Goal: Communication & Community: Ask a question

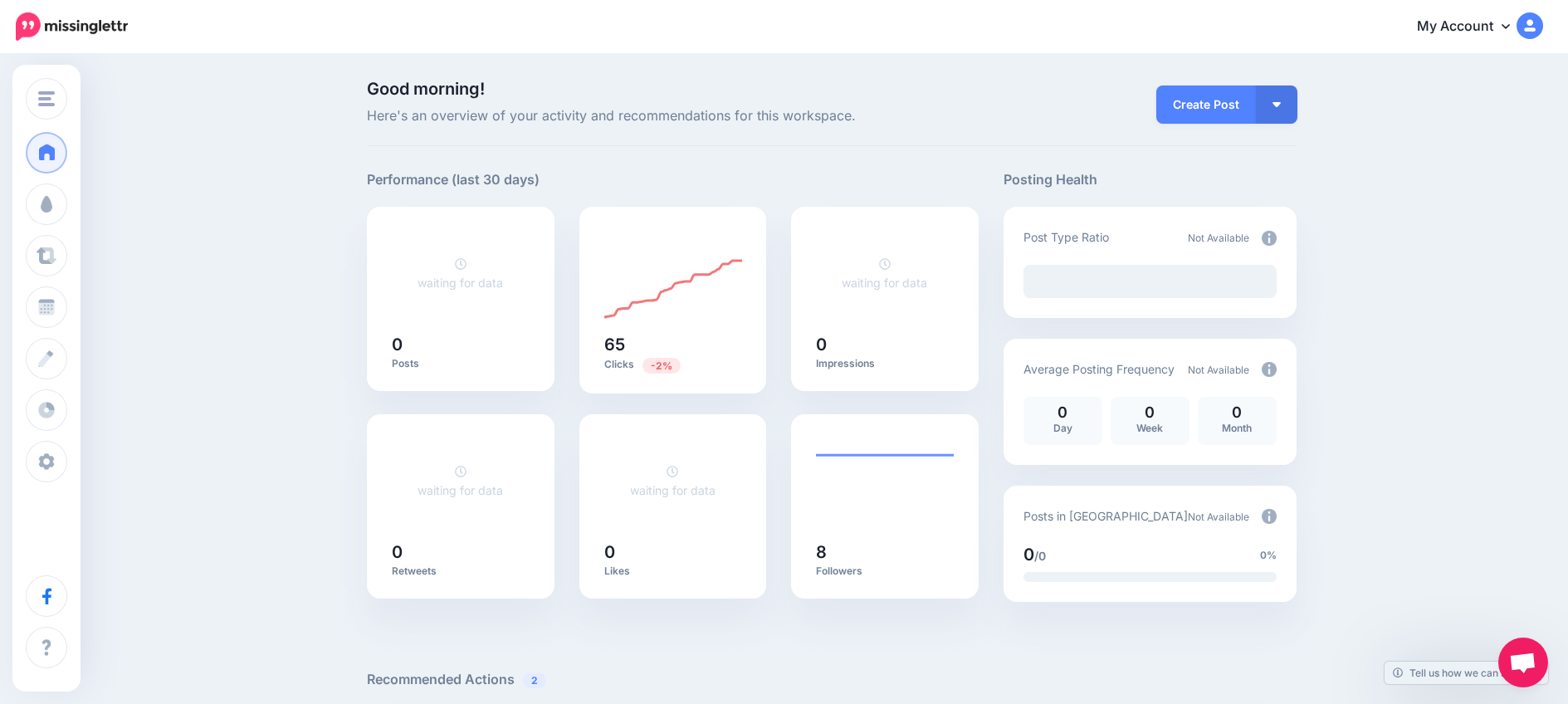
click at [1484, 26] on link "My Account" at bounding box center [1472, 26] width 143 height 41
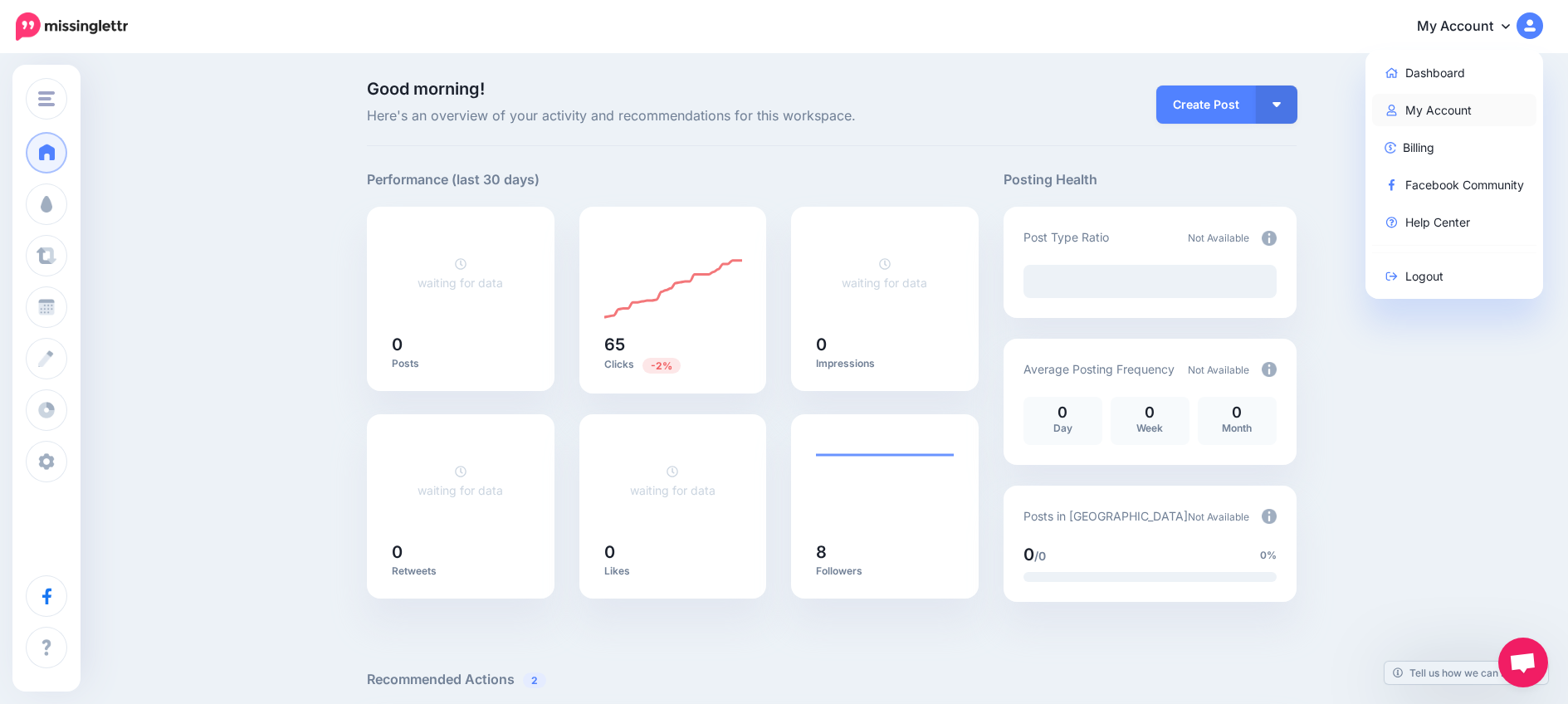
click at [1435, 119] on link "My Account" at bounding box center [1455, 109] width 165 height 32
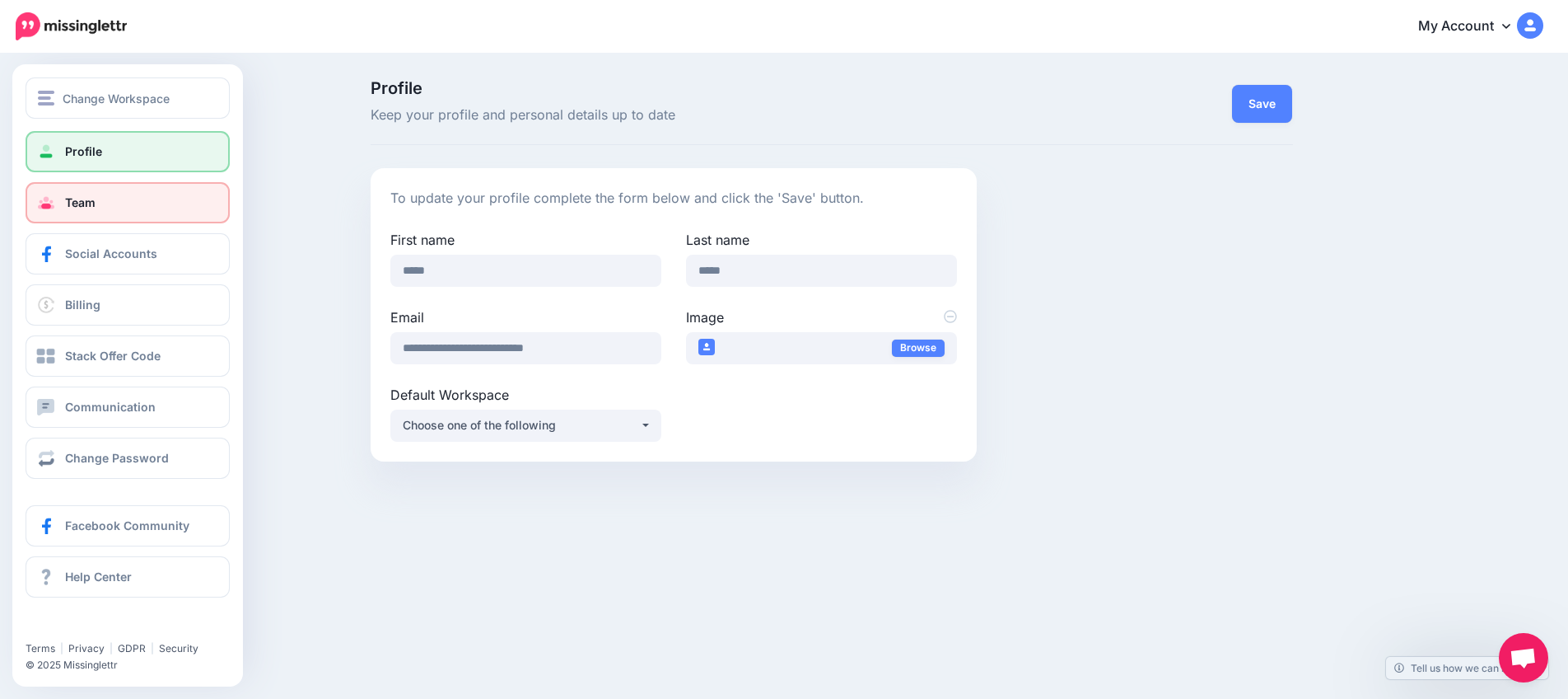
click at [81, 216] on link "Team" at bounding box center [127, 202] width 204 height 41
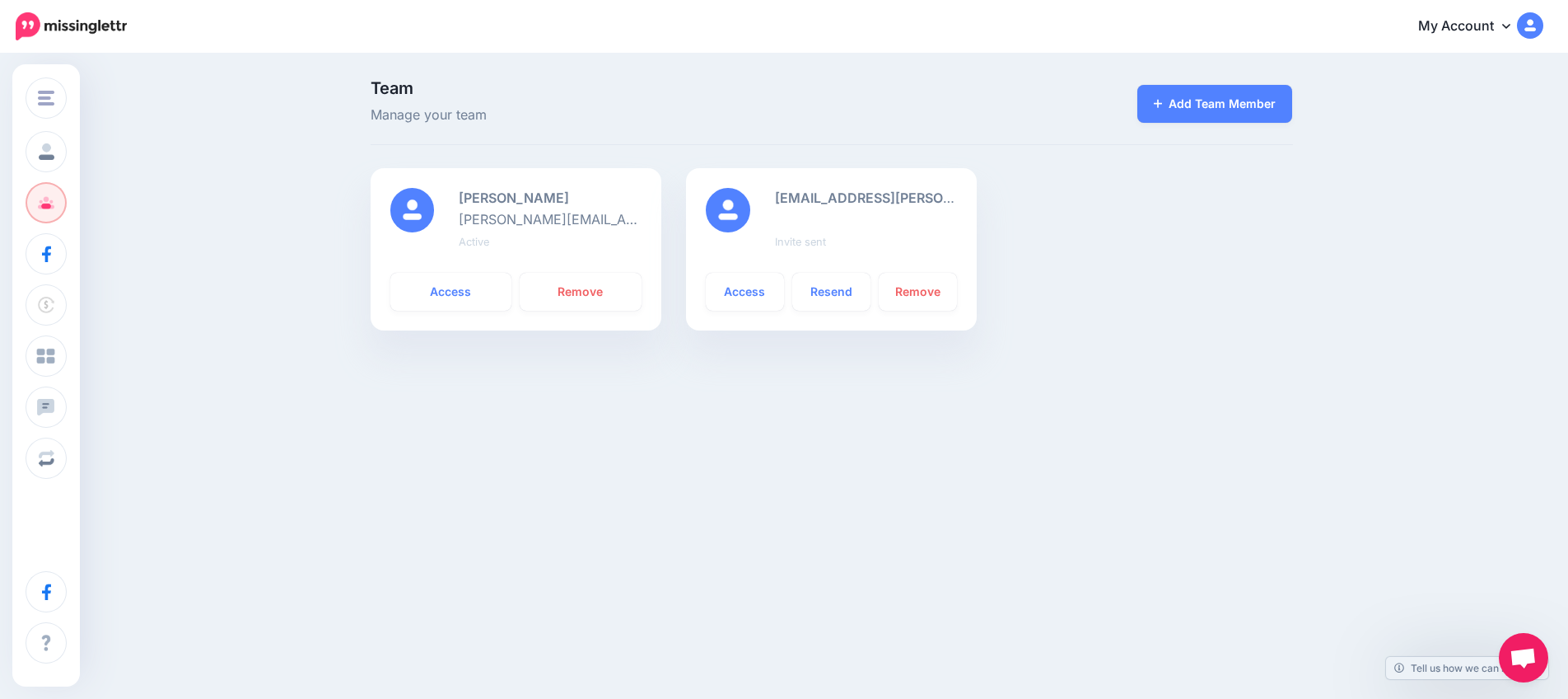
click at [845, 235] on div "bas.kragt@epicroadrides.com Invite sent" at bounding box center [865, 220] width 207 height 65
drag, startPoint x: 803, startPoint y: 201, endPoint x: 837, endPoint y: 201, distance: 34.0
click at [836, 201] on b "bas.kragt@epicroadrides.com" at bounding box center [947, 198] width 344 height 17
click at [828, 228] on div "bas.kragt@epicroadrides.com Invite sent" at bounding box center [865, 220] width 207 height 65
drag, startPoint x: 831, startPoint y: 198, endPoint x: 759, endPoint y: 202, distance: 72.1
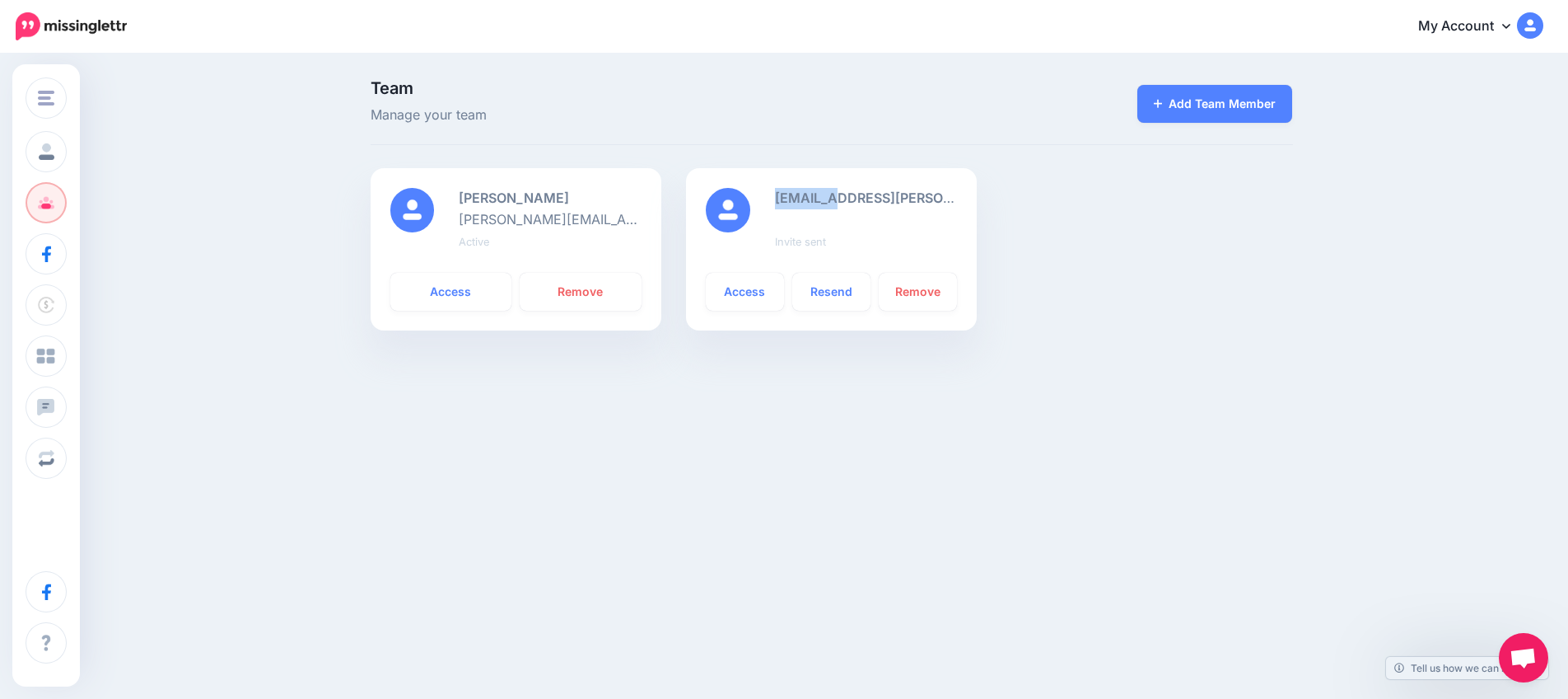
click at [759, 202] on div "bas.kragt@epicroadrides.com Invite sent" at bounding box center [831, 220] width 276 height 65
click at [810, 202] on b "bas.kragt@epicroadrides.com" at bounding box center [947, 198] width 344 height 17
drag, startPoint x: 832, startPoint y: 197, endPoint x: 805, endPoint y: 199, distance: 27.1
click at [805, 199] on b "bas.kragt@epicroadrides.com" at bounding box center [947, 198] width 344 height 17
click at [810, 198] on b "bas.kragt@epicroadrides.com" at bounding box center [947, 198] width 344 height 17
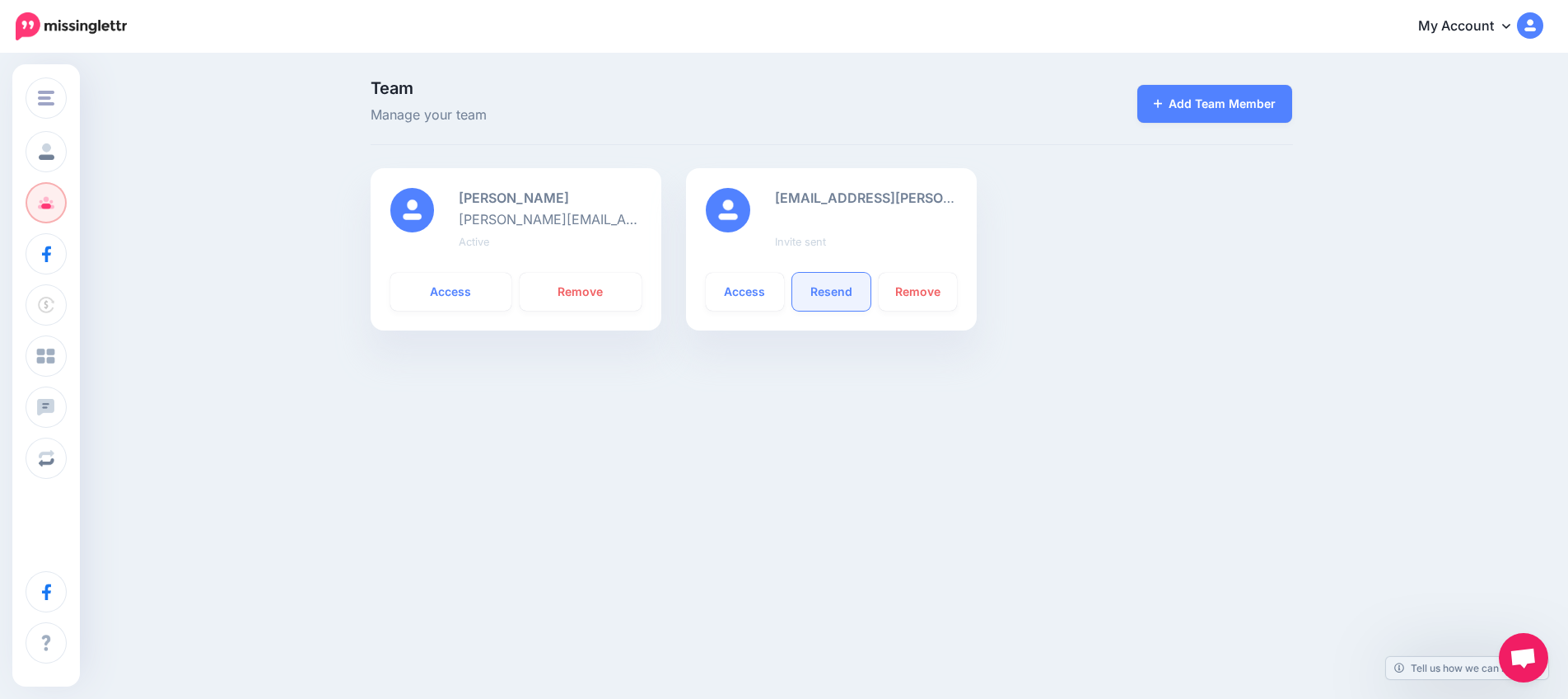
click at [836, 290] on link "Resend" at bounding box center [832, 291] width 79 height 37
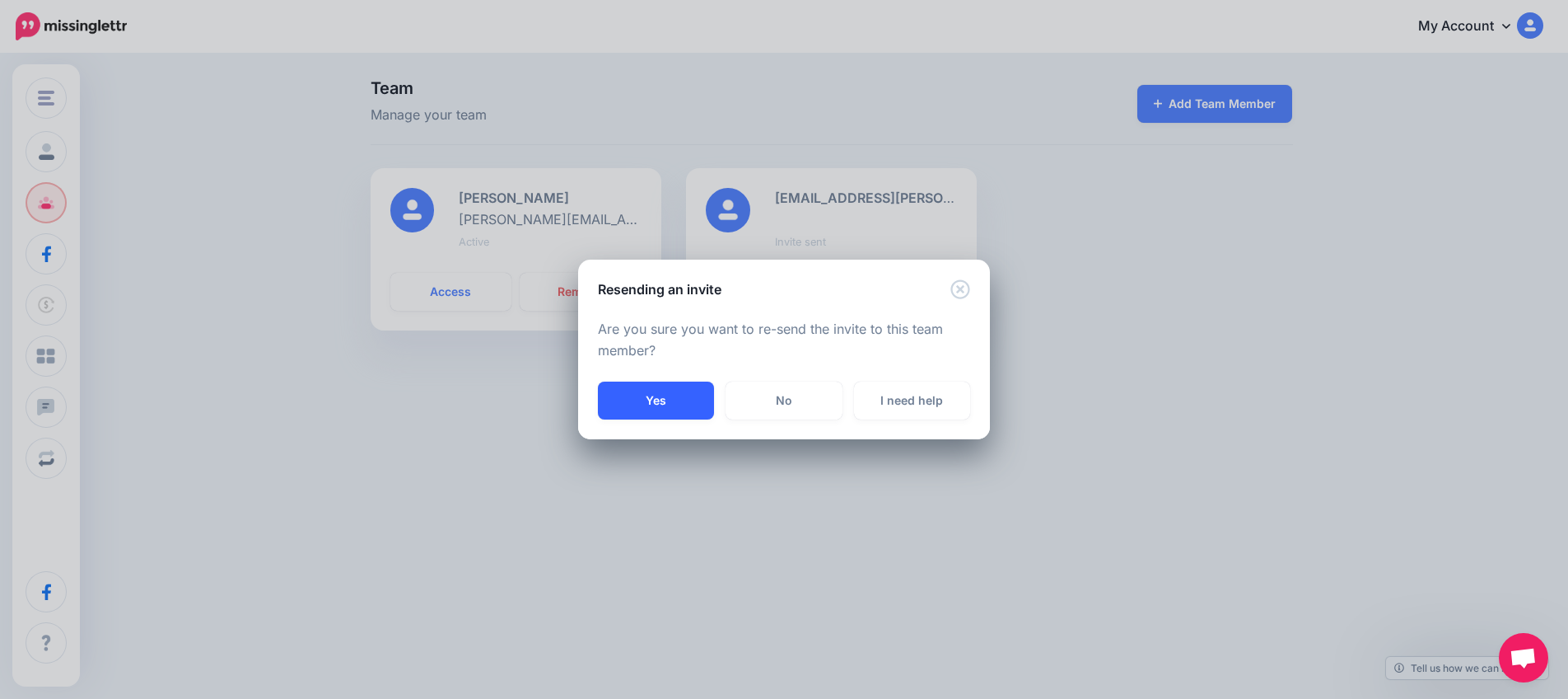
click at [645, 406] on button "Yes" at bounding box center [656, 400] width 116 height 37
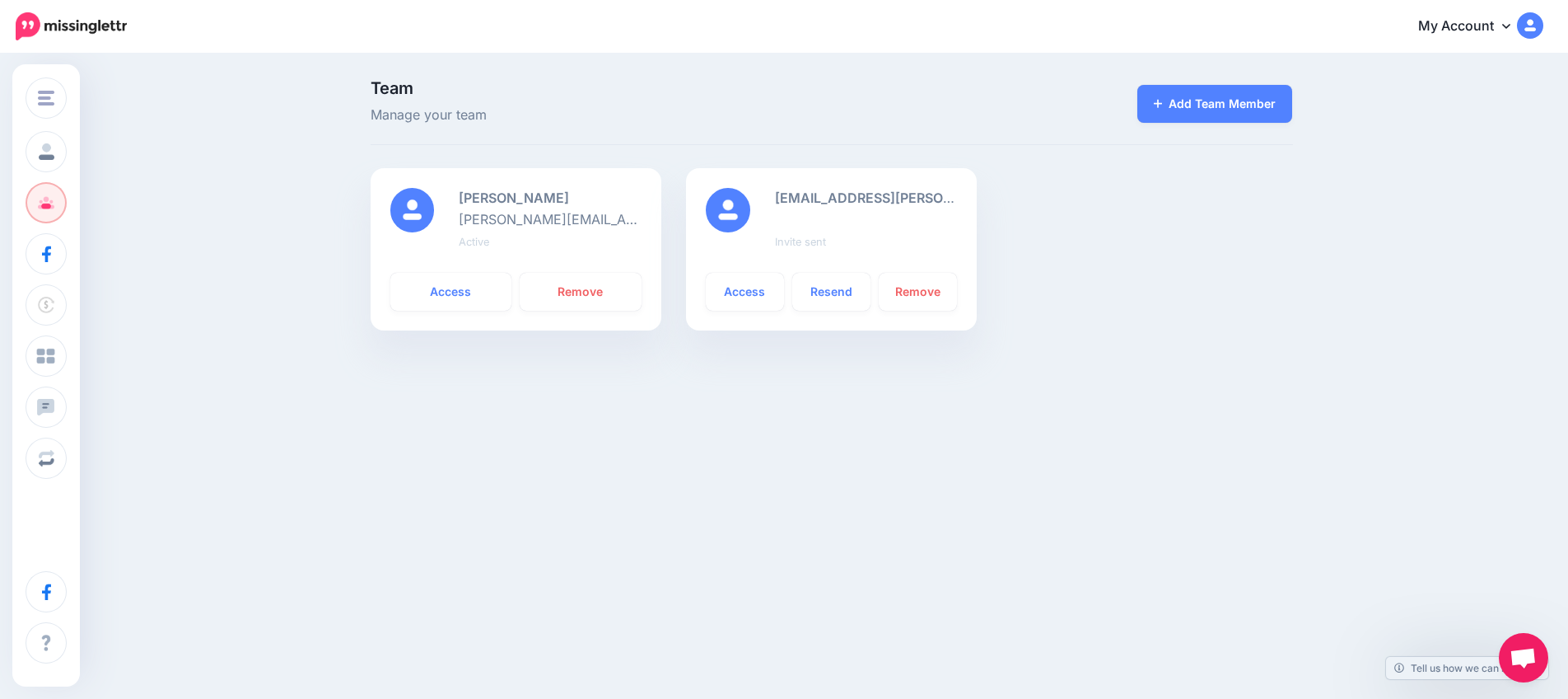
click at [1503, 22] on icon at bounding box center [1506, 25] width 8 height 13
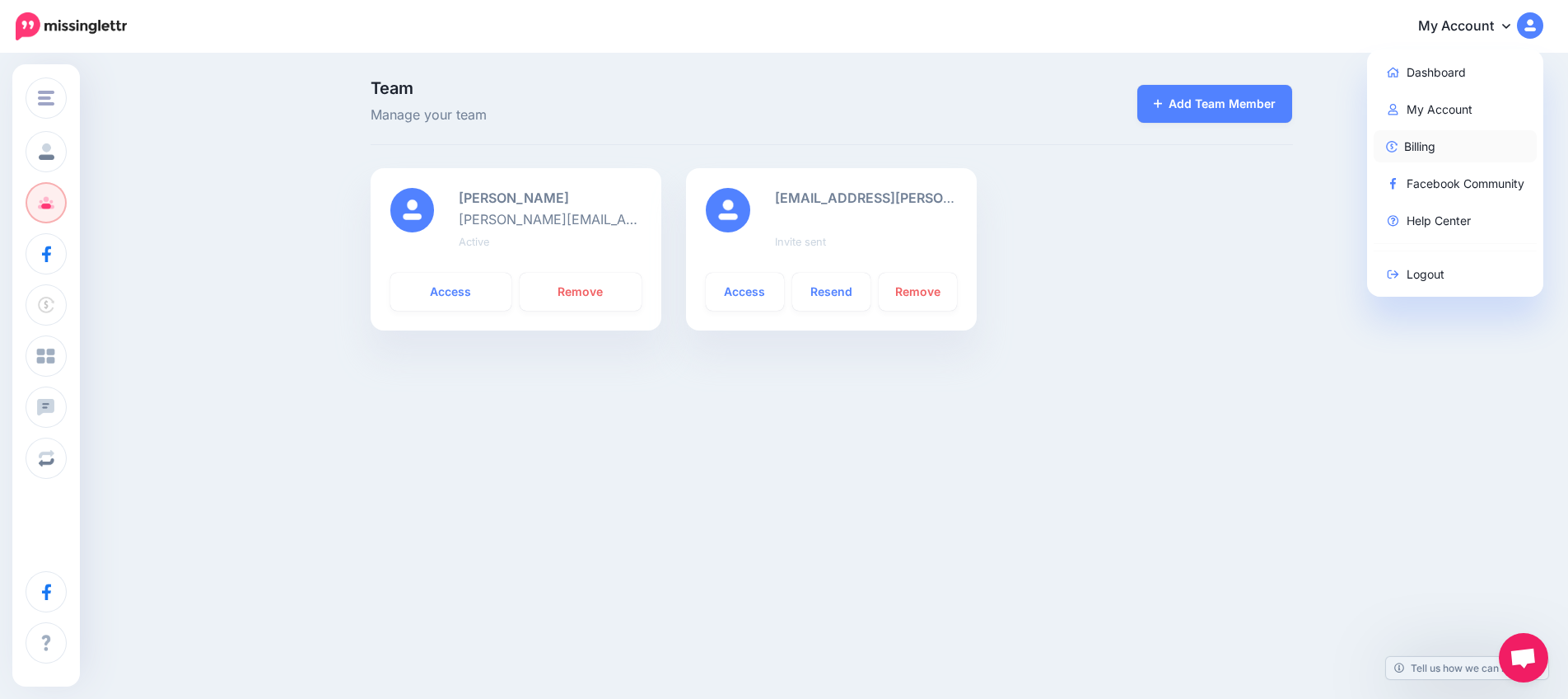
click at [1431, 146] on link "Billing" at bounding box center [1456, 146] width 164 height 32
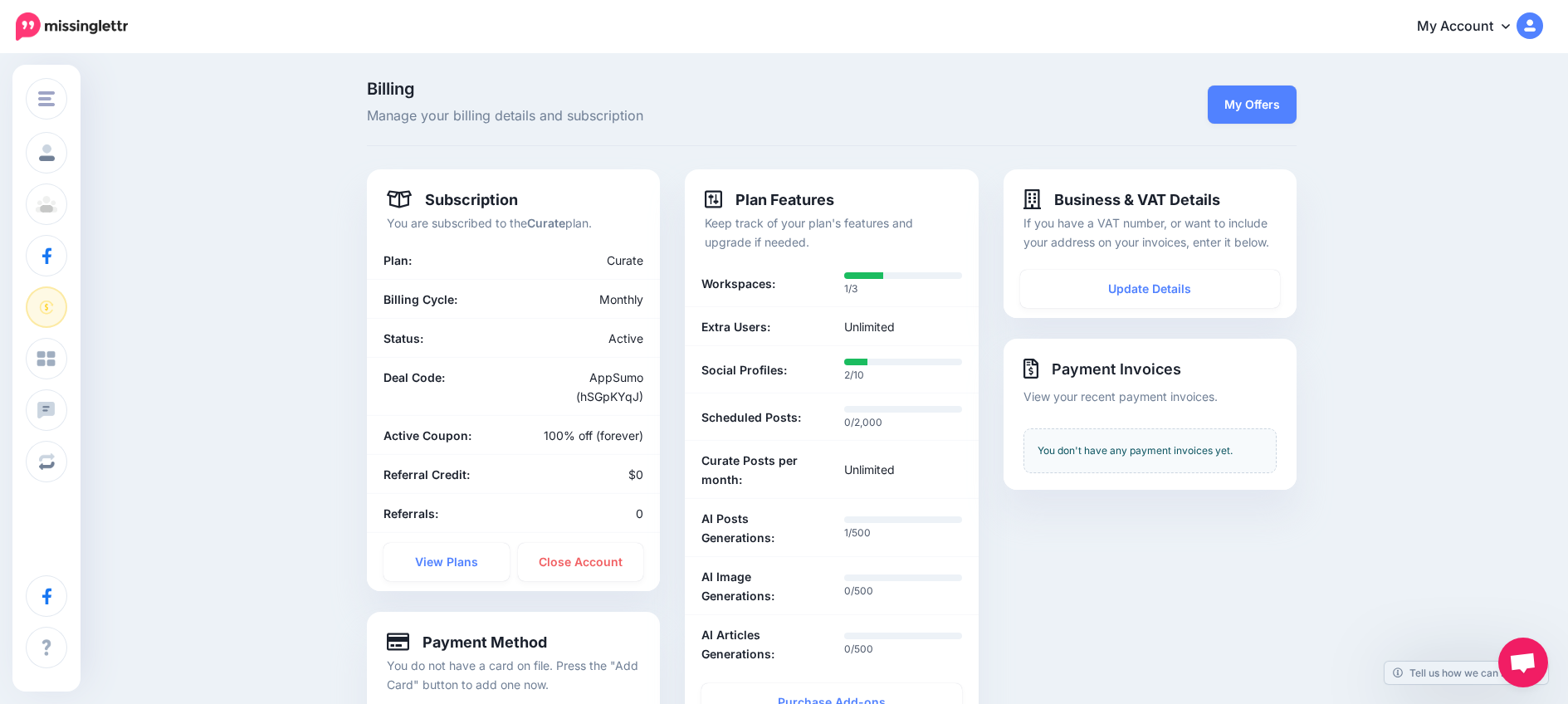
click at [1481, 25] on link "My Account" at bounding box center [1472, 26] width 143 height 41
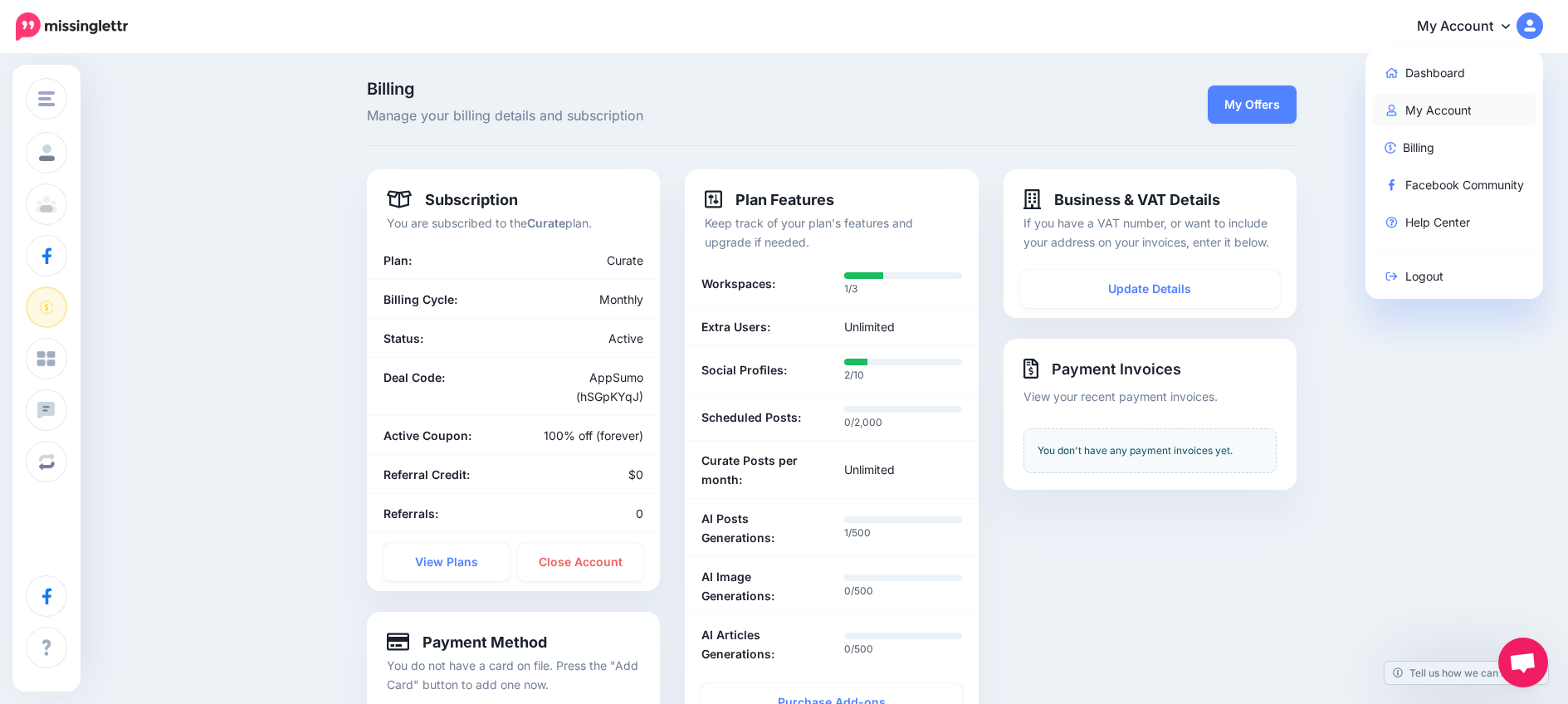
click at [1437, 111] on link "My Account" at bounding box center [1455, 109] width 165 height 32
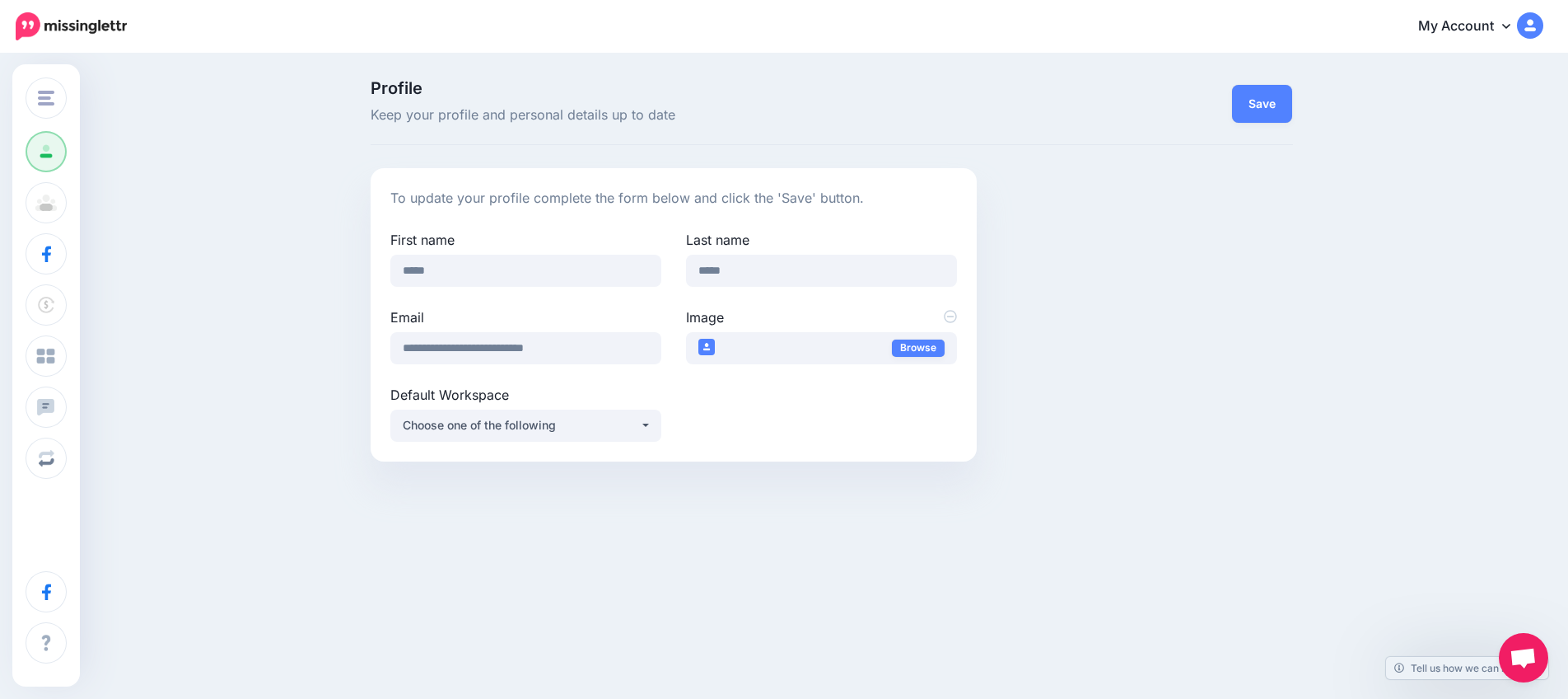
click at [1477, 34] on link "My Account" at bounding box center [1472, 26] width 141 height 40
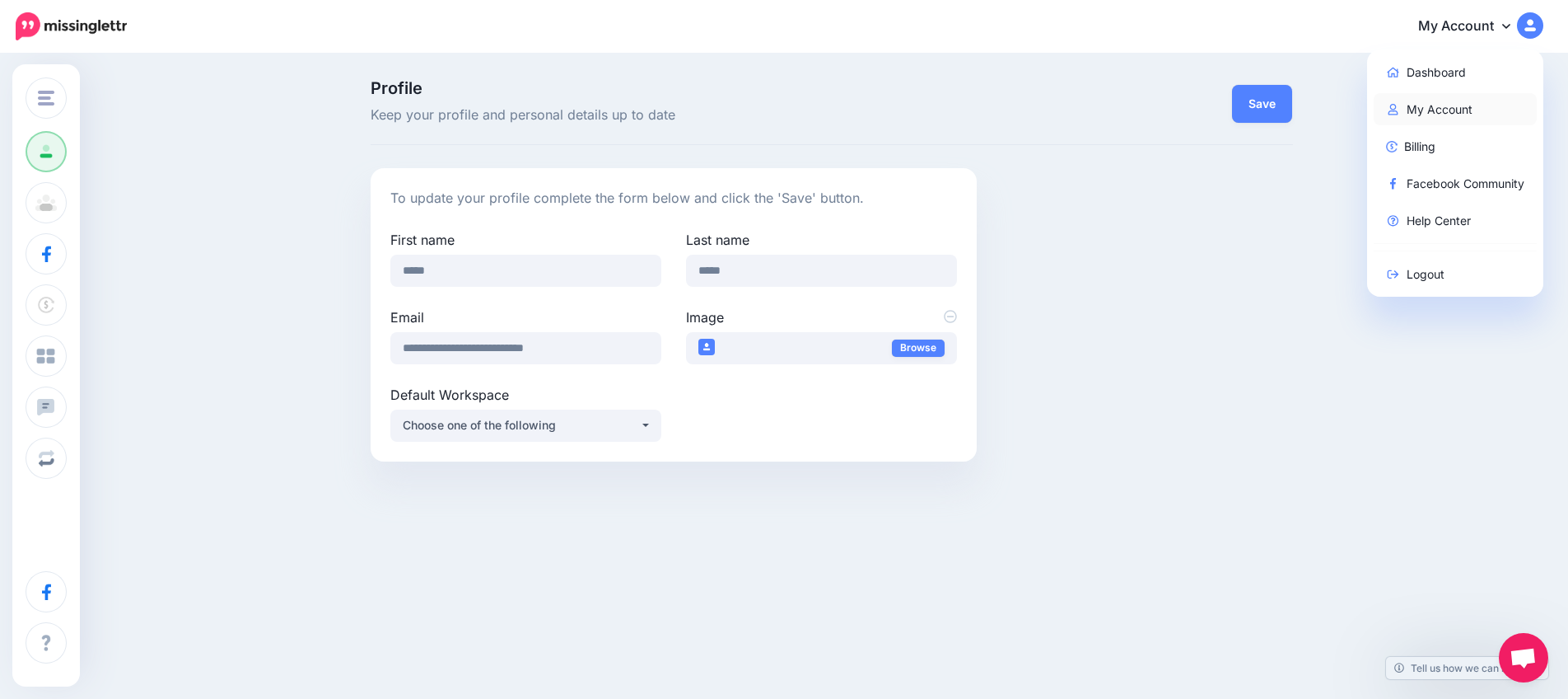
click at [1448, 104] on link "My Account" at bounding box center [1456, 109] width 164 height 32
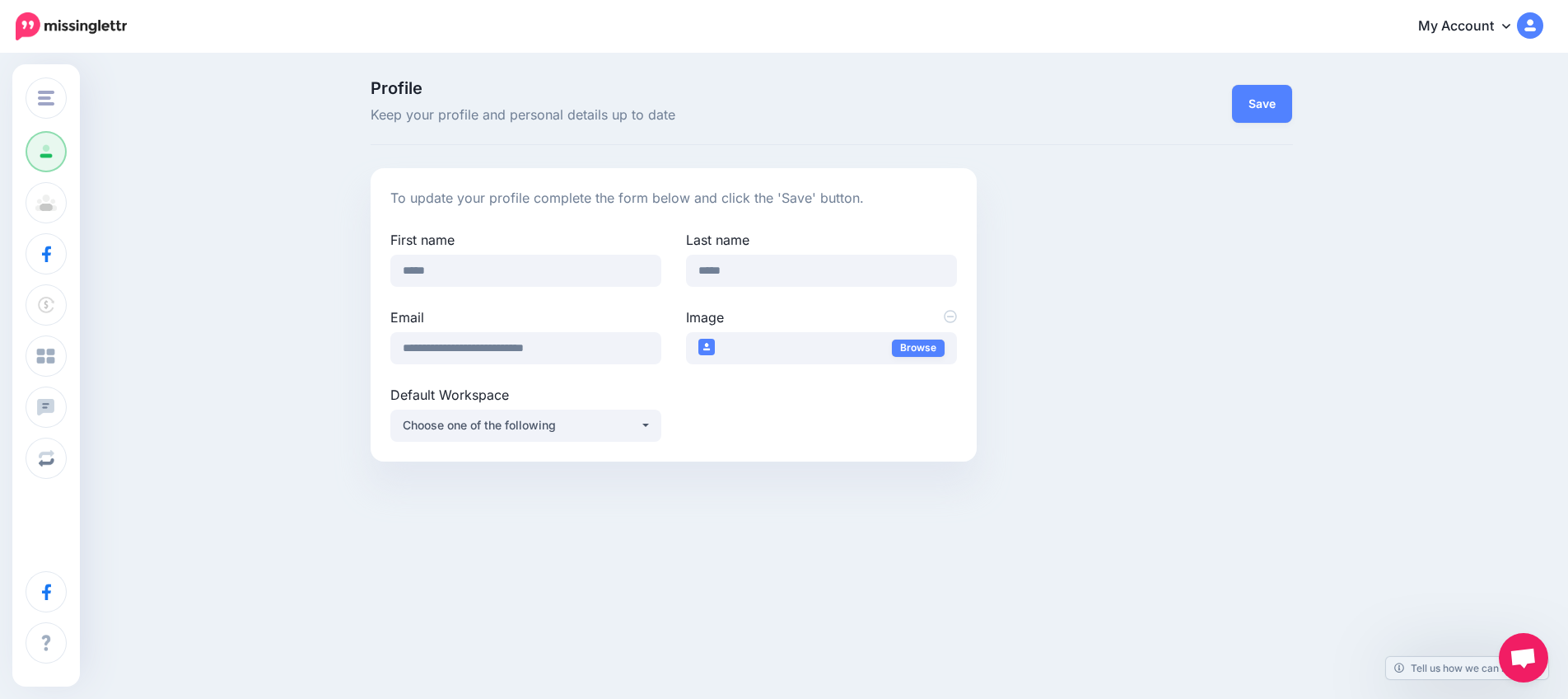
click at [1523, 654] on span "Open chat" at bounding box center [1523, 659] width 27 height 23
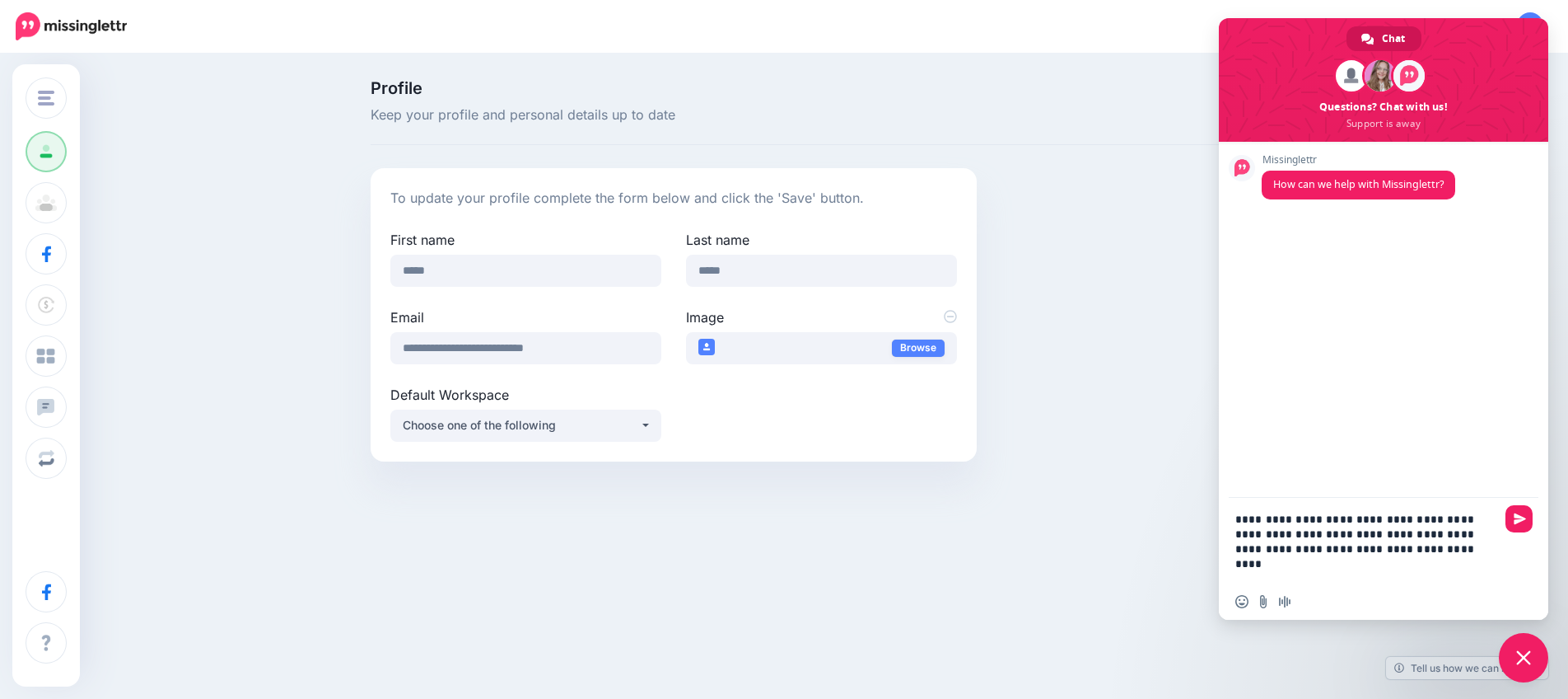
type textarea "**********"
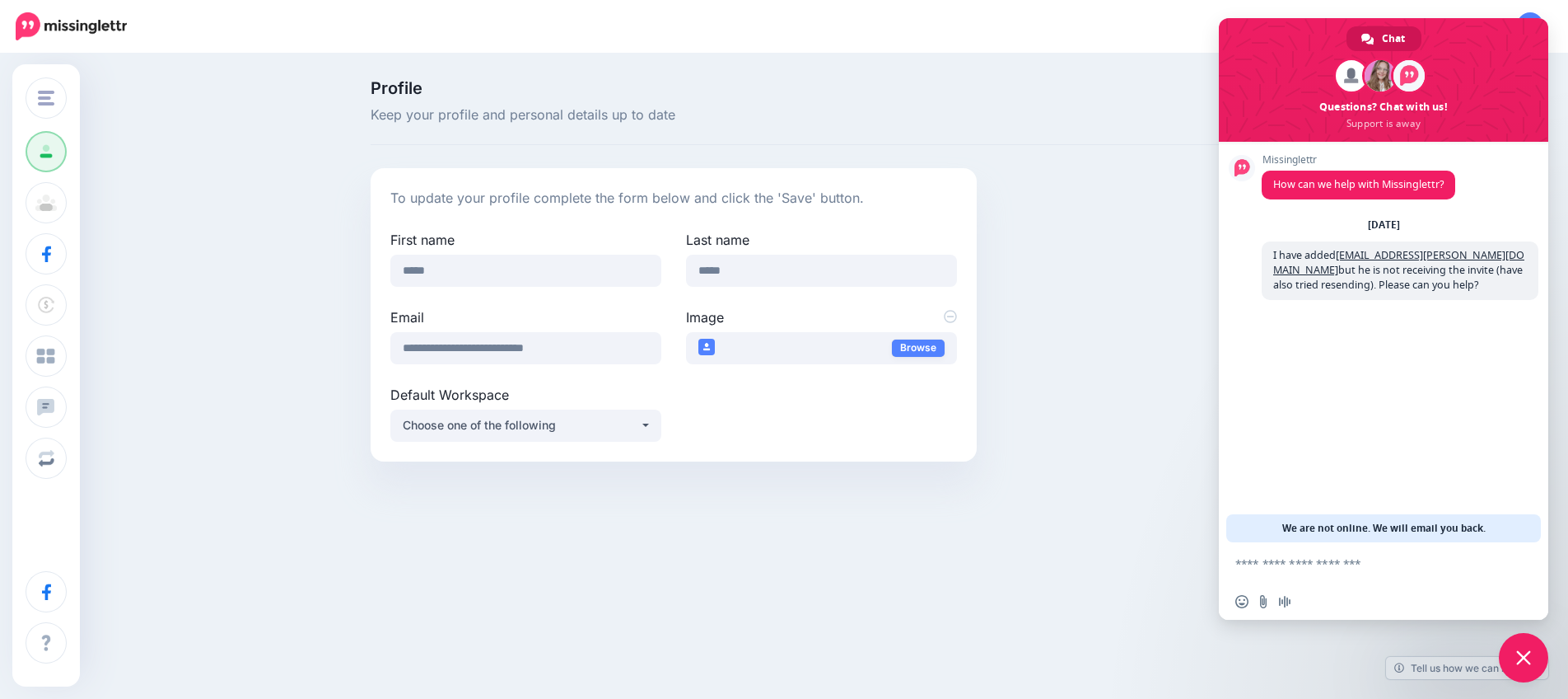
click at [1001, 229] on div "**********" at bounding box center [832, 314] width 947 height 293
